Goal: Task Accomplishment & Management: Complete application form

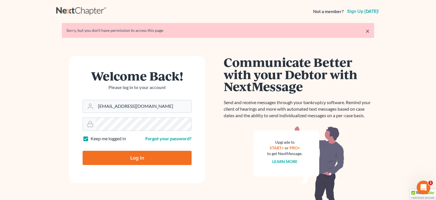
click at [143, 160] on input "Log In" at bounding box center [137, 158] width 109 height 14
type input "Thinking..."
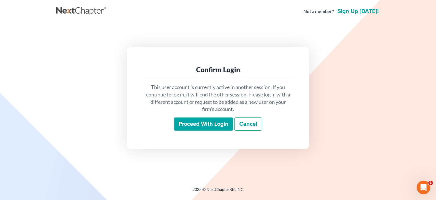
click at [208, 124] on input "Proceed with login" at bounding box center [203, 123] width 59 height 13
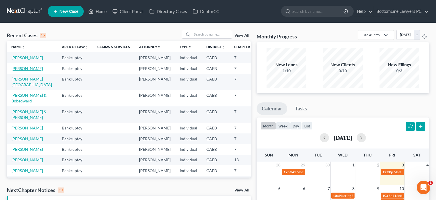
click at [19, 71] on link "[PERSON_NAME]" at bounding box center [27, 68] width 32 height 5
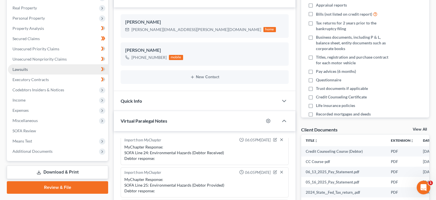
scroll to position [90, 0]
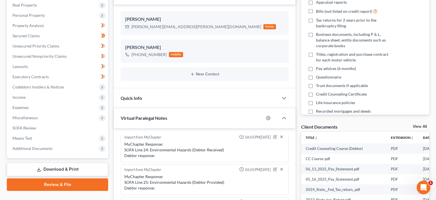
click at [62, 181] on link "Review & File" at bounding box center [57, 184] width 101 height 12
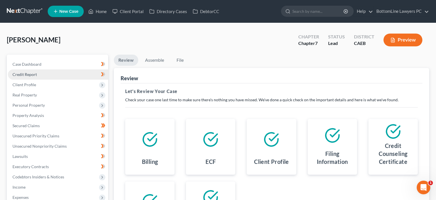
click at [35, 73] on span "Credit Report" at bounding box center [24, 74] width 24 height 5
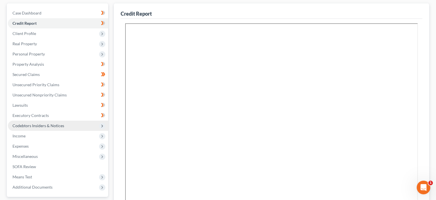
scroll to position [90, 0]
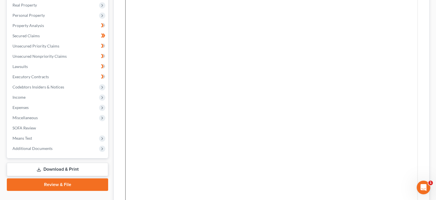
click at [69, 185] on link "Review & File" at bounding box center [57, 184] width 101 height 12
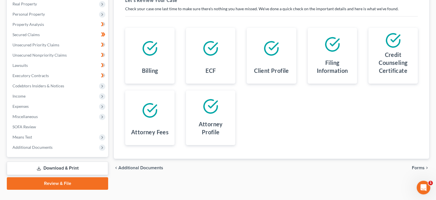
scroll to position [101, 0]
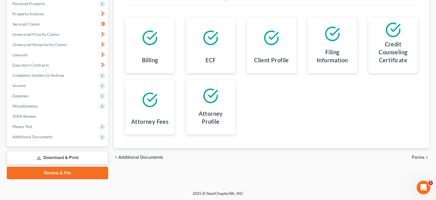
click at [418, 157] on span "Forms" at bounding box center [418, 157] width 13 height 5
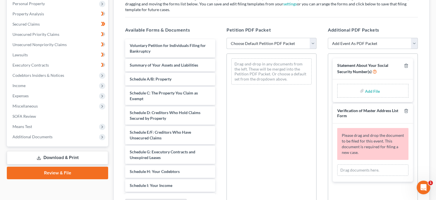
click at [227, 38] on select "Choose Default Petition PDF Packet Complete Bankruptcy Petition (all forms and …" at bounding box center [272, 43] width 90 height 11
select select "0"
click option "Complete Bankruptcy Petition (all forms and schedules)" at bounding box center [0, 0] width 0 height 0
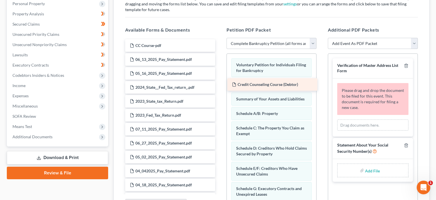
drag, startPoint x: 159, startPoint y: 45, endPoint x: 262, endPoint y: 85, distance: 109.6
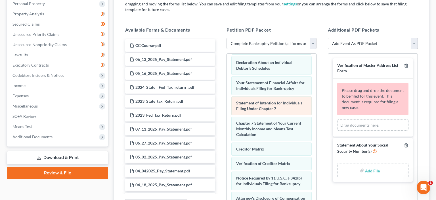
scroll to position [200, 0]
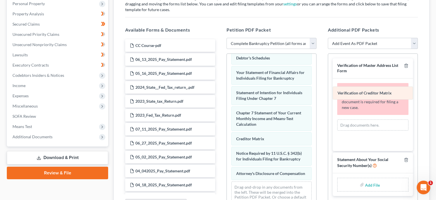
drag, startPoint x: 271, startPoint y: 149, endPoint x: 372, endPoint y: 92, distance: 116.7
click at [316, 92] on div "Verification of Creditor Matrix Voluntary Petition for Individuals Filing for B…" at bounding box center [271, 32] width 89 height 358
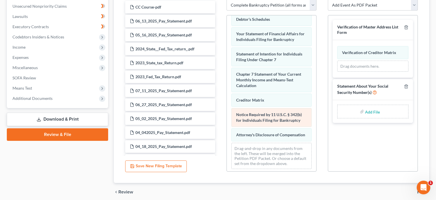
scroll to position [162, 0]
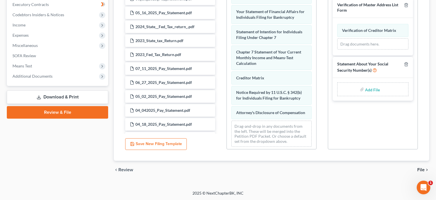
click at [422, 170] on span "File" at bounding box center [421, 169] width 7 height 5
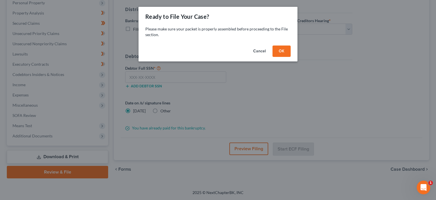
scroll to position [101, 0]
click at [280, 52] on button "OK" at bounding box center [282, 50] width 18 height 11
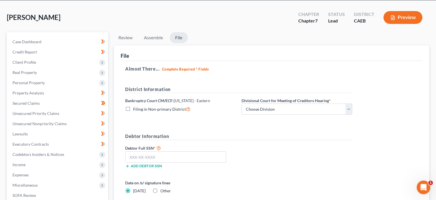
scroll to position [11, 0]
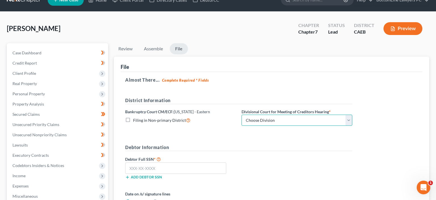
click at [242, 114] on select "Choose Division Fresno Modesto Sacramento" at bounding box center [297, 119] width 111 height 11
select select "2"
click option "Sacramento" at bounding box center [0, 0] width 0 height 0
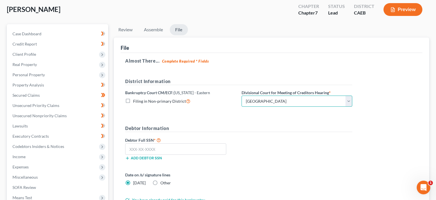
scroll to position [41, 0]
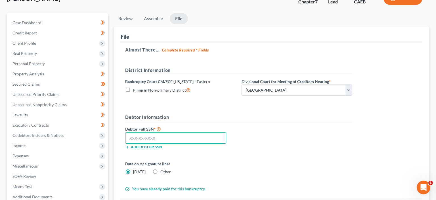
click at [152, 134] on input "text" at bounding box center [175, 137] width 101 height 11
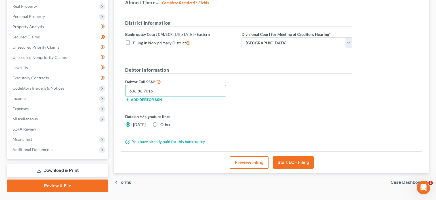
scroll to position [101, 0]
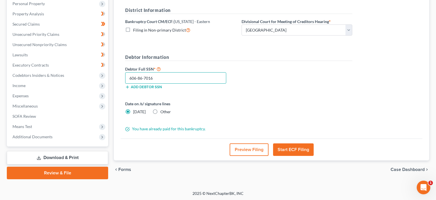
type input "606-86-7016"
click at [299, 146] on button "Start ECF Filing" at bounding box center [293, 149] width 41 height 12
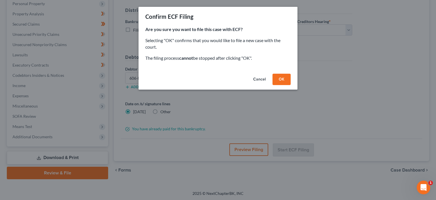
click at [284, 78] on button "OK" at bounding box center [282, 79] width 18 height 11
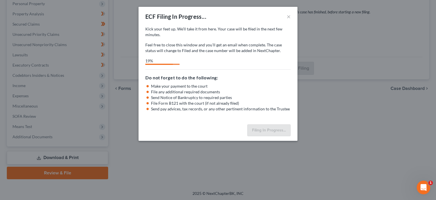
select select "2"
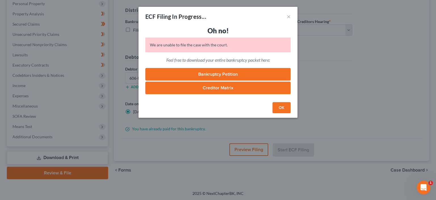
click at [282, 105] on button "OK" at bounding box center [282, 107] width 18 height 11
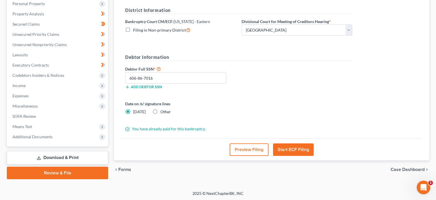
click at [57, 155] on link "Download & Print" at bounding box center [57, 157] width 101 height 13
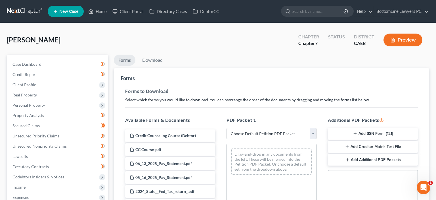
click at [227, 128] on select "Choose Default Petition PDF Packet Complete Bankruptcy Petition (all forms and …" at bounding box center [272, 133] width 90 height 11
select select "0"
click option "Complete Bankruptcy Petition (all forms and schedules)" at bounding box center [0, 0] width 0 height 0
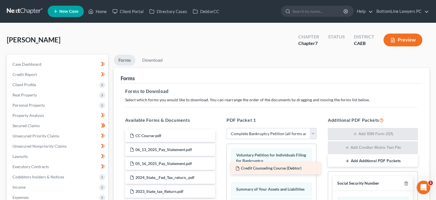
drag, startPoint x: 176, startPoint y: 136, endPoint x: 281, endPoint y: 169, distance: 110.7
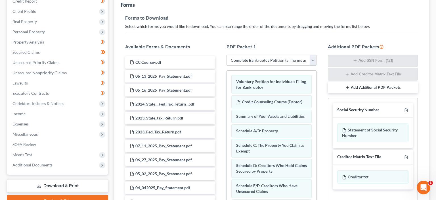
scroll to position [90, 0]
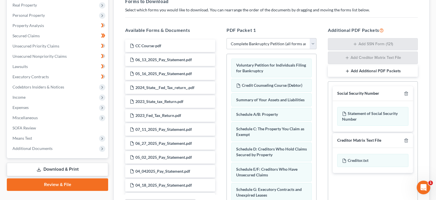
click at [368, 70] on button "Add Additional PDF Packets" at bounding box center [373, 71] width 90 height 12
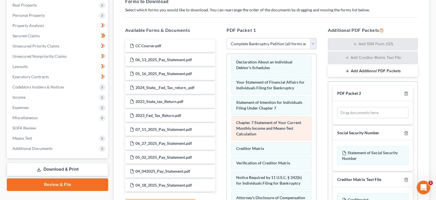
scroll to position [200, 0]
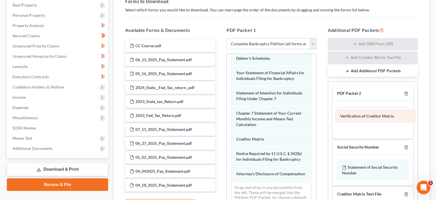
drag, startPoint x: 270, startPoint y: 150, endPoint x: 373, endPoint y: 115, distance: 109.1
click at [316, 115] on div "Verification of Creditor Matrix Voluntary Petition for Individuals Filing for B…" at bounding box center [271, 33] width 89 height 358
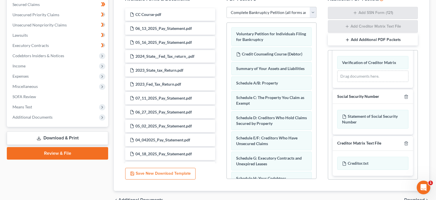
scroll to position [151, 0]
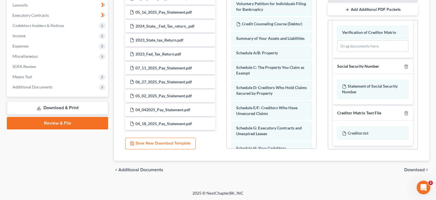
click at [418, 168] on span "Download" at bounding box center [414, 169] width 20 height 5
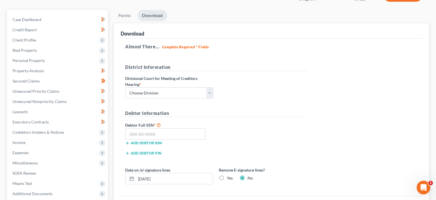
scroll to position [41, 0]
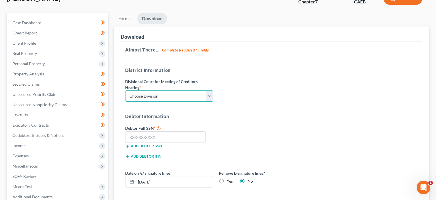
click at [125, 90] on select "Choose Division Fresno Modesto Sacramento" at bounding box center [169, 95] width 88 height 11
select select "2"
click option "Sacramento" at bounding box center [0, 0] width 0 height 0
click at [136, 135] on input "text" at bounding box center [165, 136] width 80 height 11
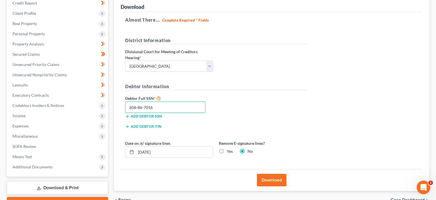
scroll to position [101, 0]
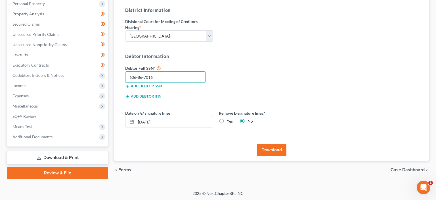
type input "606-86-7016"
click at [278, 147] on button "Download" at bounding box center [272, 149] width 30 height 12
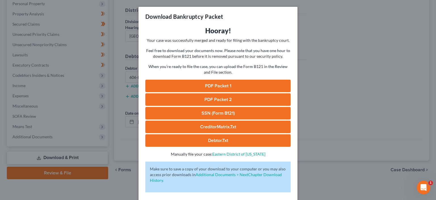
click at [222, 85] on link "PDF Packet 1" at bounding box center [217, 86] width 145 height 12
click at [212, 97] on link "PDF Packet 2" at bounding box center [217, 99] width 145 height 12
click at [208, 113] on link "SSN (Form B121)" at bounding box center [217, 113] width 145 height 12
click at [210, 126] on link "CreditorMatrix.txt" at bounding box center [217, 126] width 145 height 12
click at [224, 143] on link "Debtor.txt" at bounding box center [217, 140] width 145 height 12
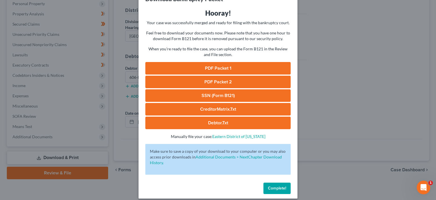
scroll to position [23, 0]
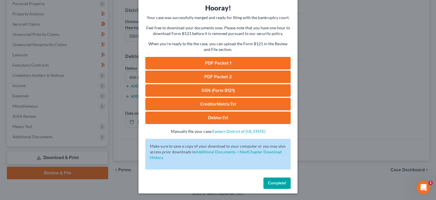
click at [286, 182] on span "Complete!" at bounding box center [277, 182] width 18 height 5
